Goal: Navigation & Orientation: Find specific page/section

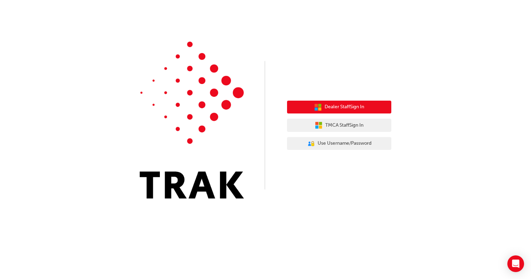
click at [334, 108] on span "Dealer Staff Sign In" at bounding box center [345, 107] width 40 height 8
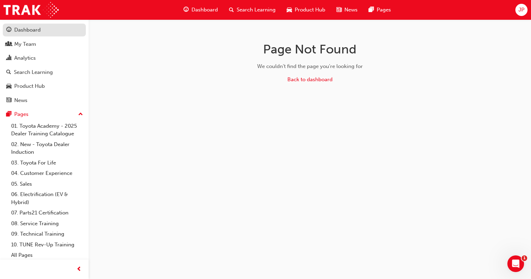
click at [31, 33] on div "Dashboard" at bounding box center [27, 30] width 26 height 8
